Goal: Information Seeking & Learning: Learn about a topic

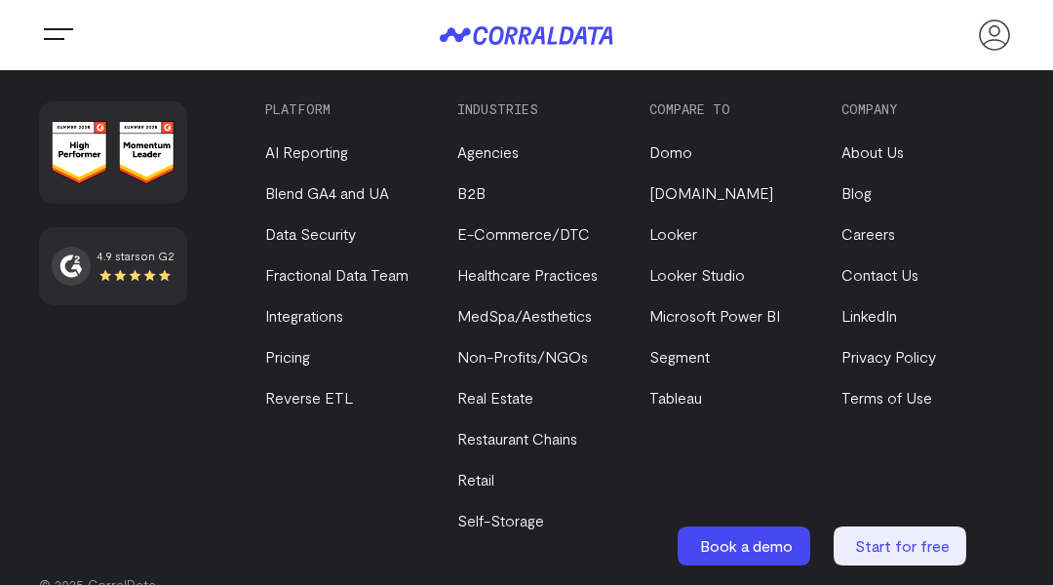
scroll to position [8231, 0]
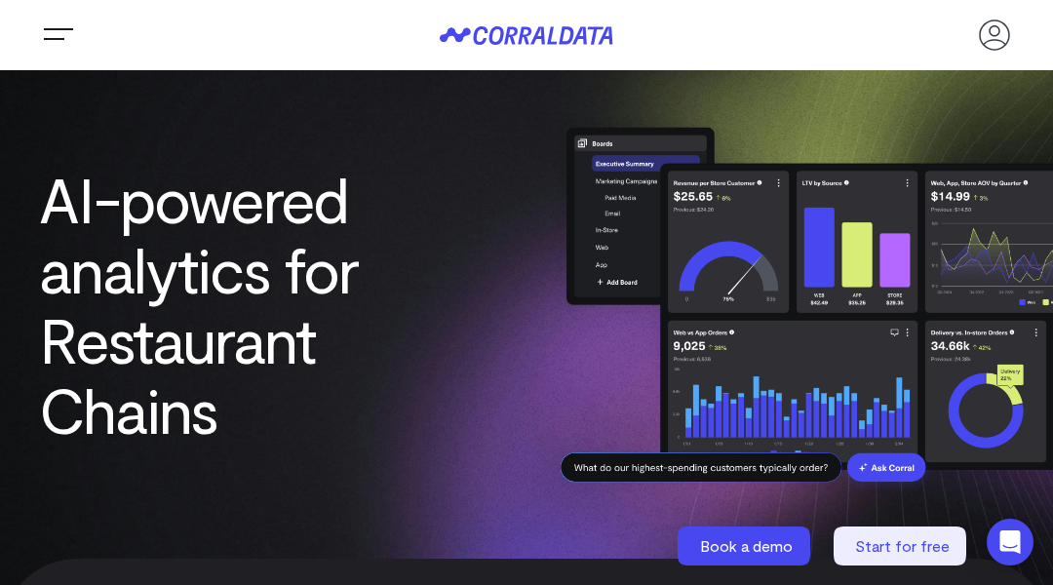
scroll to position [8424, 0]
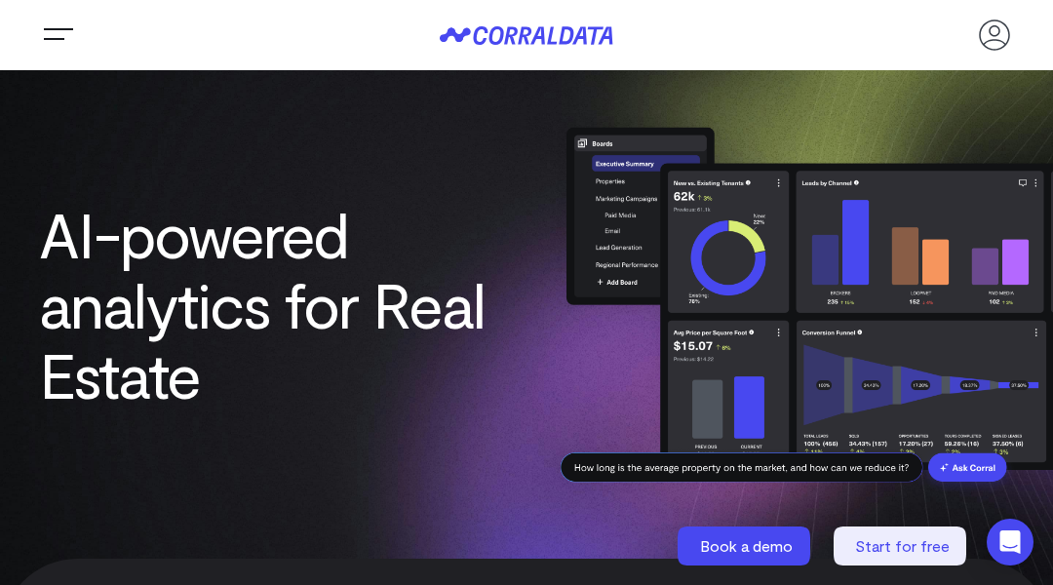
scroll to position [5483, 0]
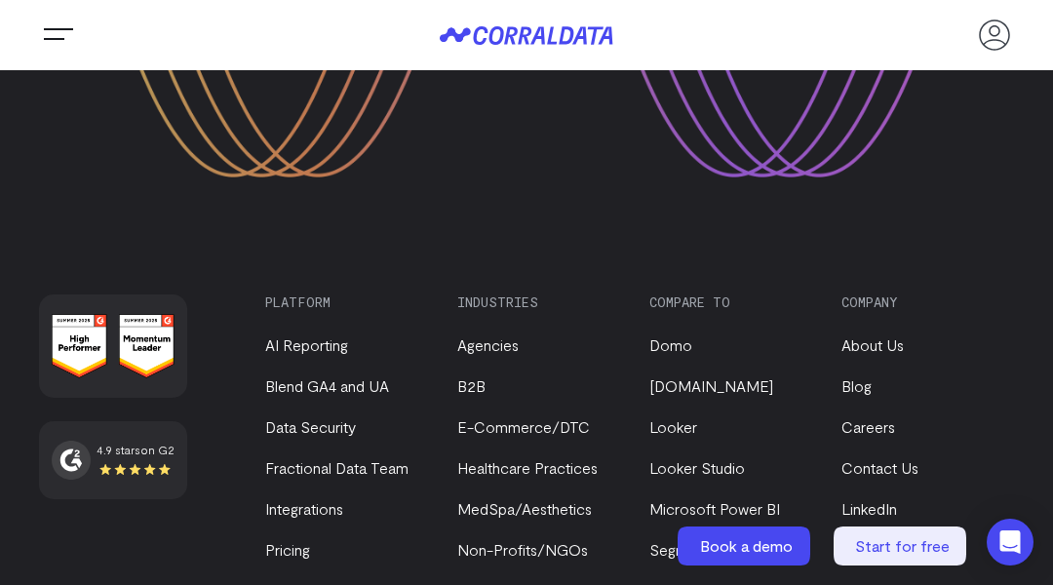
scroll to position [7703, 0]
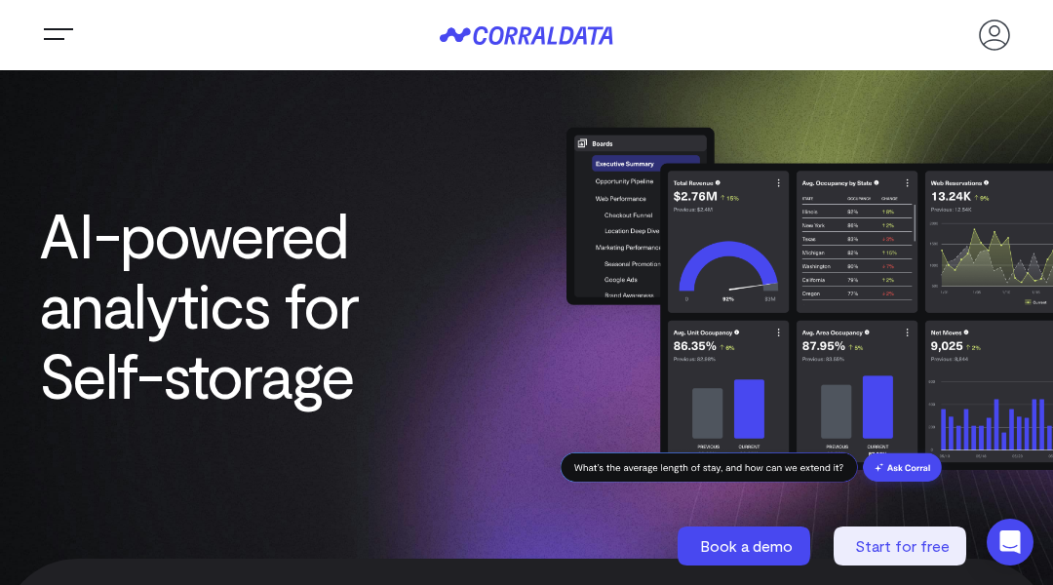
scroll to position [7389, 0]
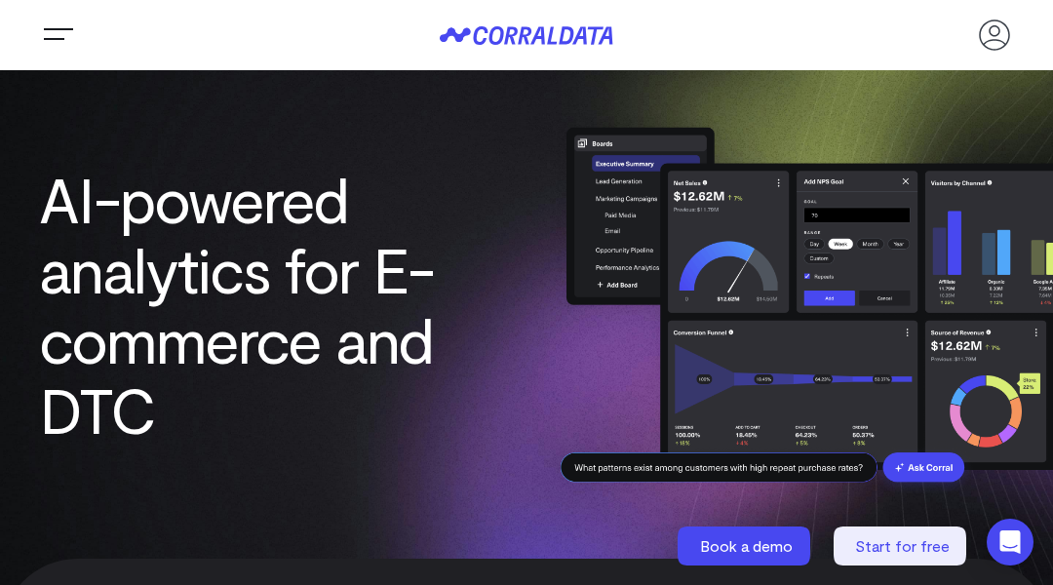
scroll to position [7114, 0]
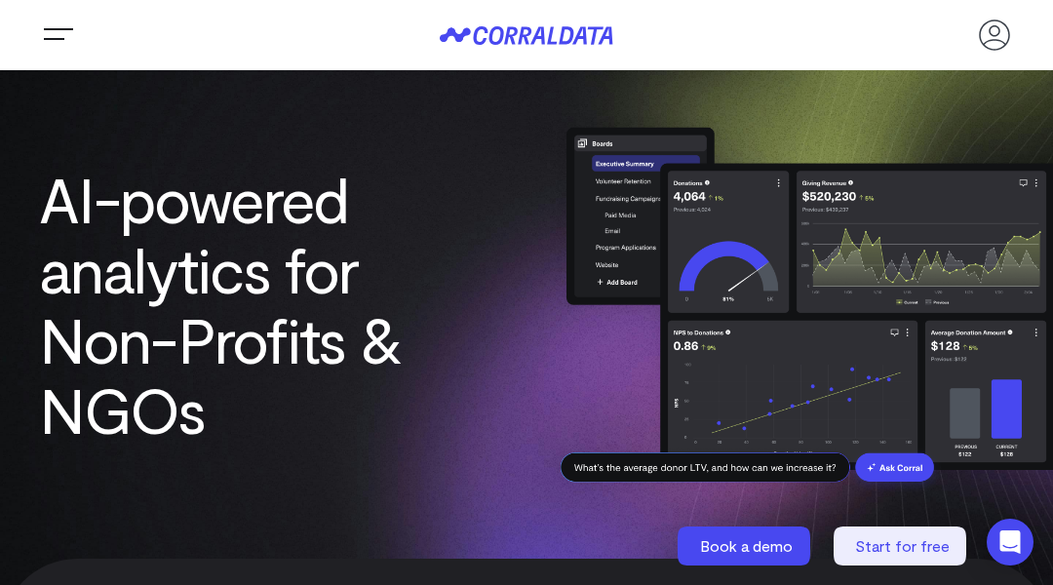
scroll to position [6582, 0]
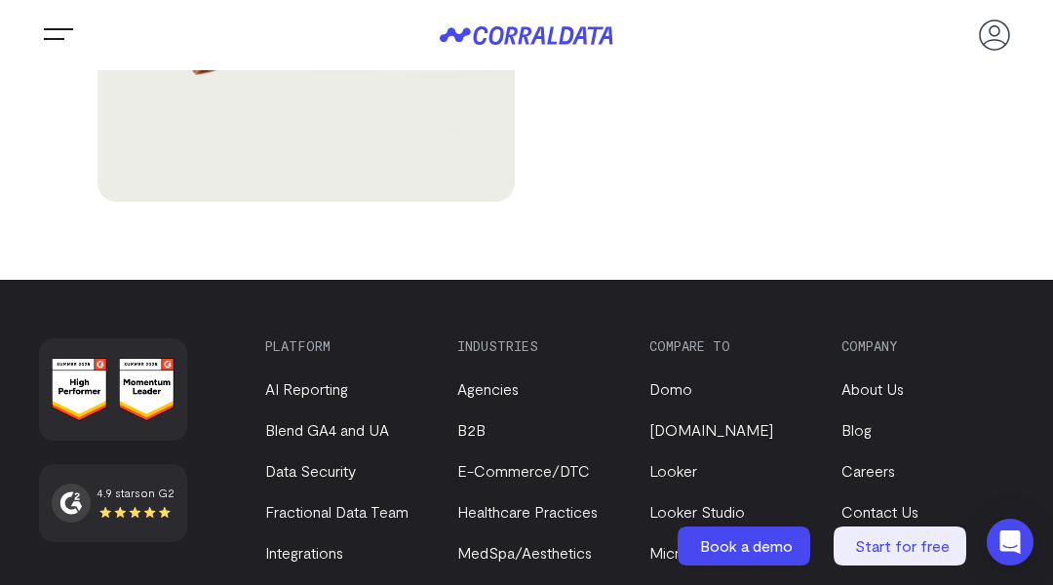
scroll to position [7109, 0]
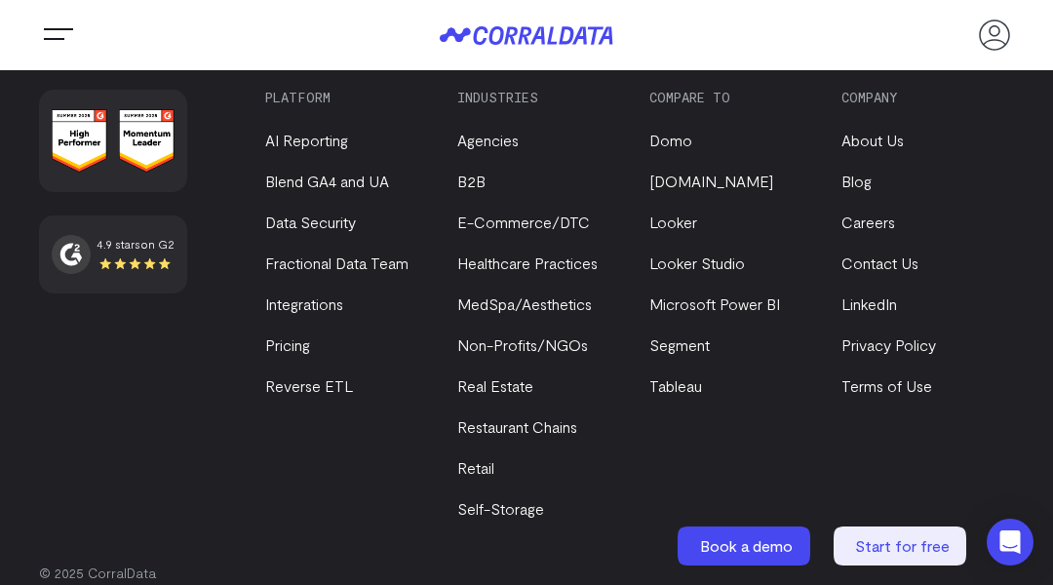
scroll to position [7078, 0]
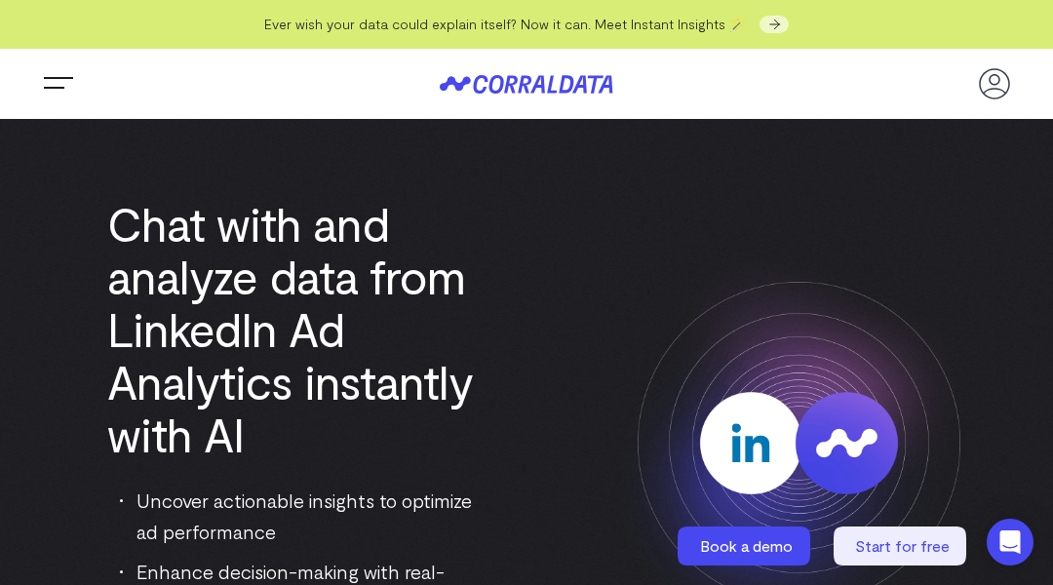
scroll to position [7243, 0]
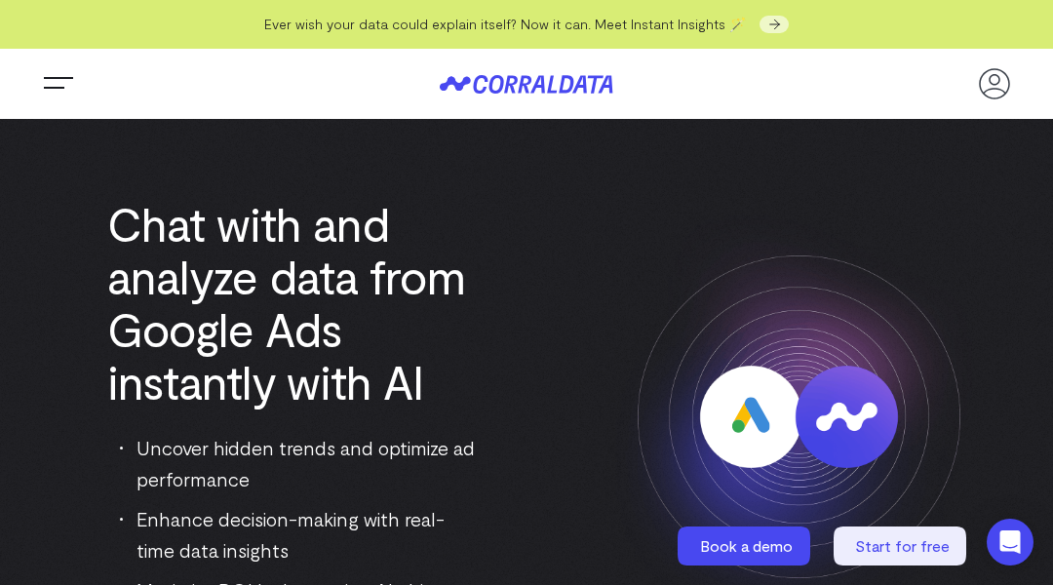
scroll to position [7112, 0]
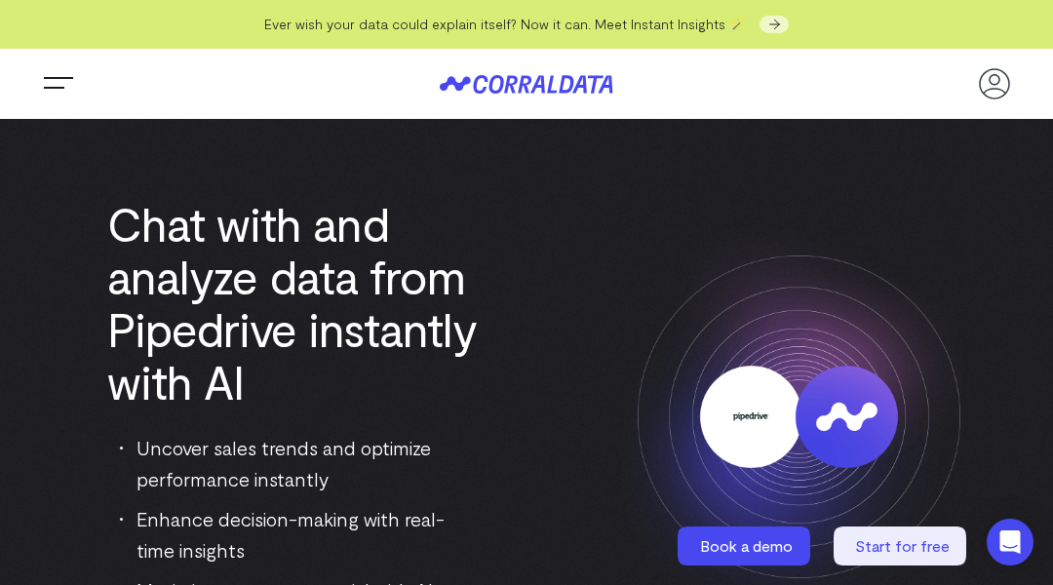
scroll to position [7078, 0]
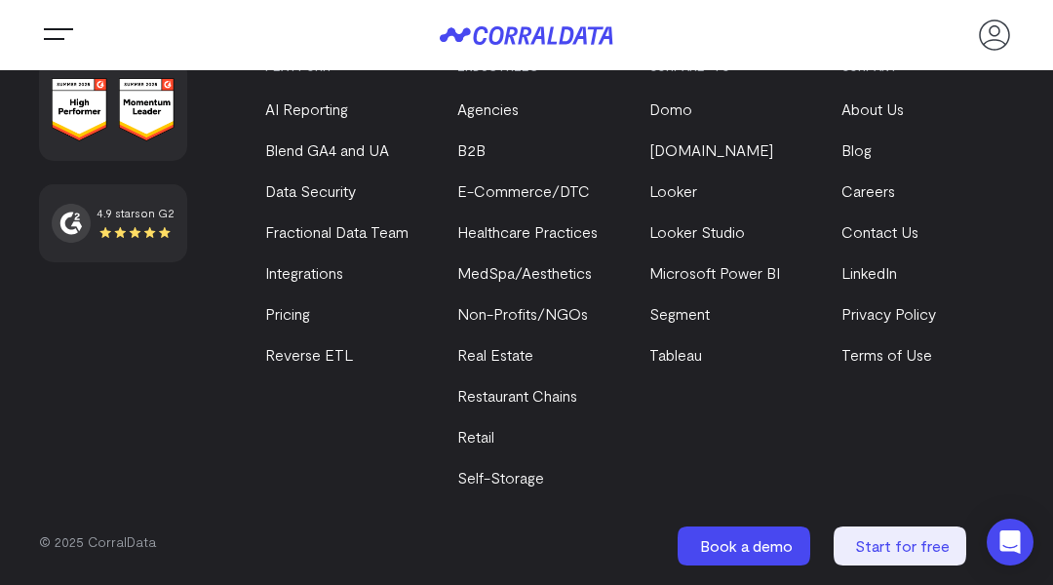
scroll to position [7065, 0]
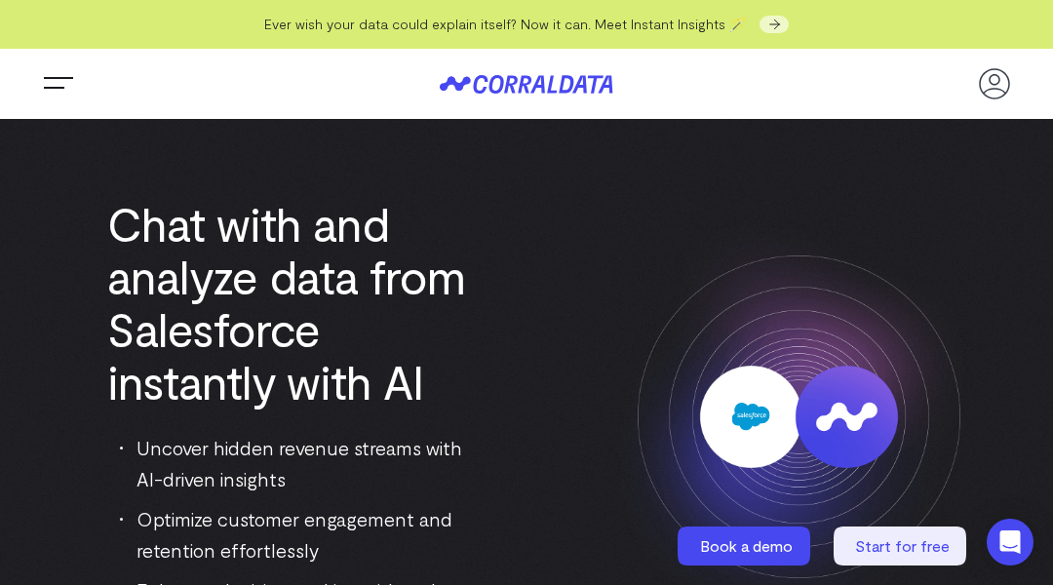
scroll to position [7065, 0]
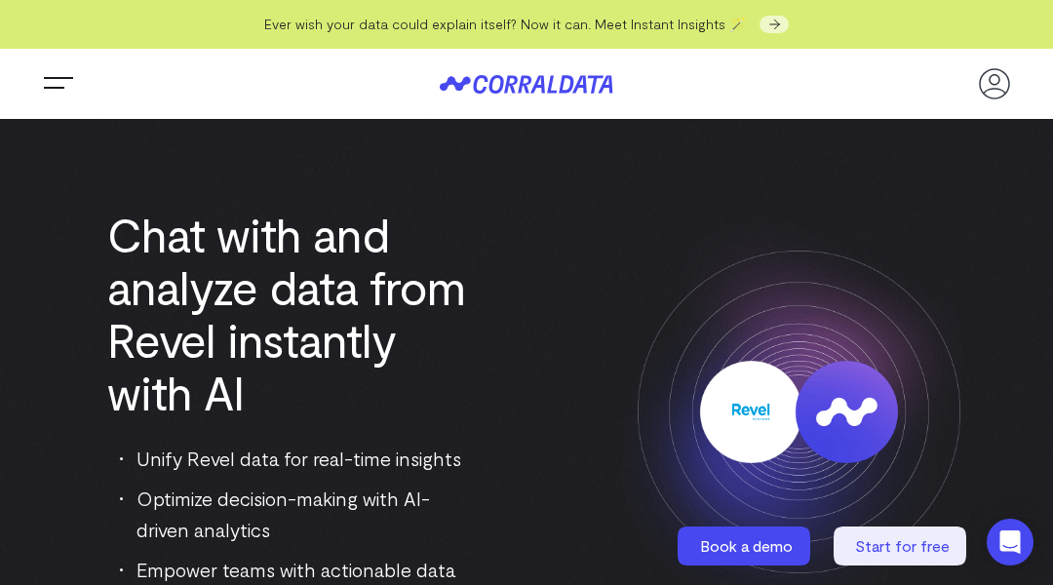
scroll to position [7006, 0]
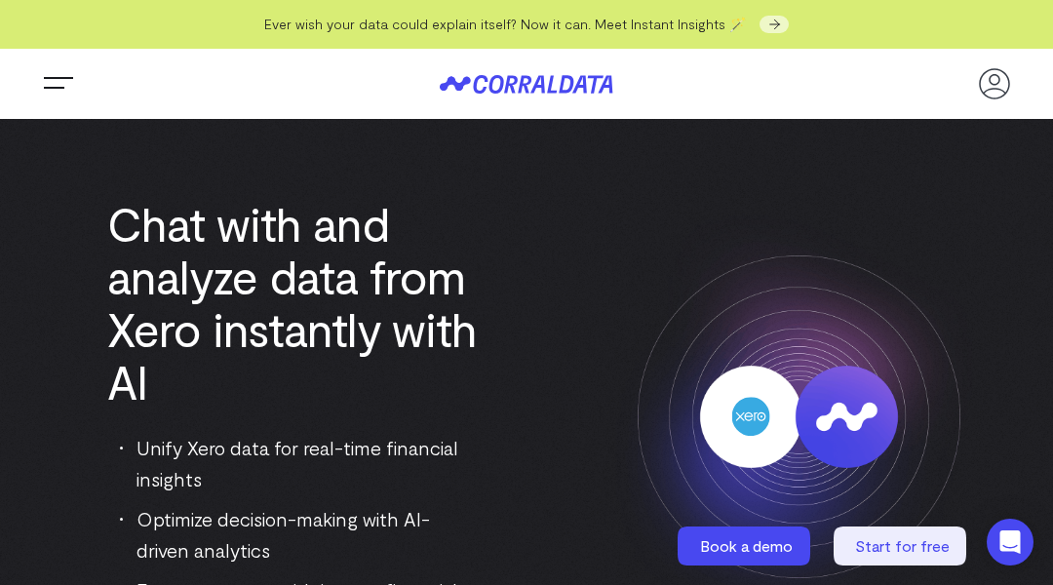
scroll to position [7140, 0]
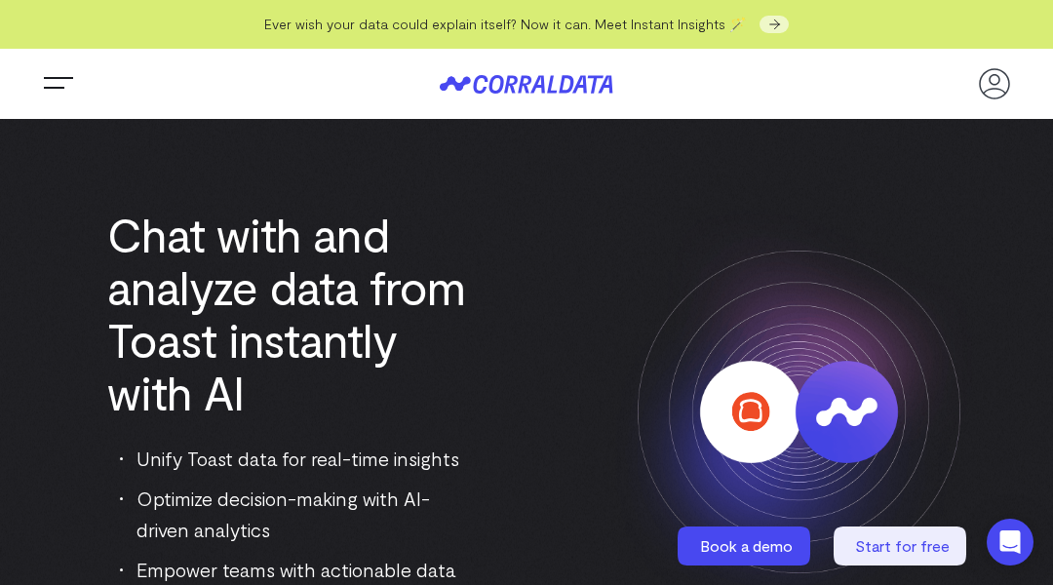
scroll to position [7006, 0]
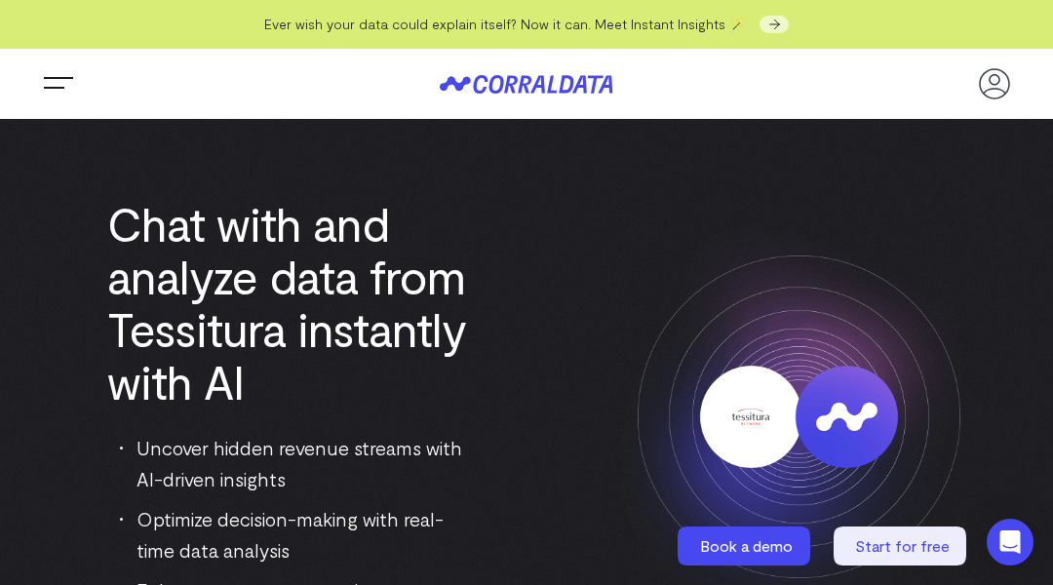
scroll to position [7078, 0]
